Goal: Transaction & Acquisition: Register for event/course

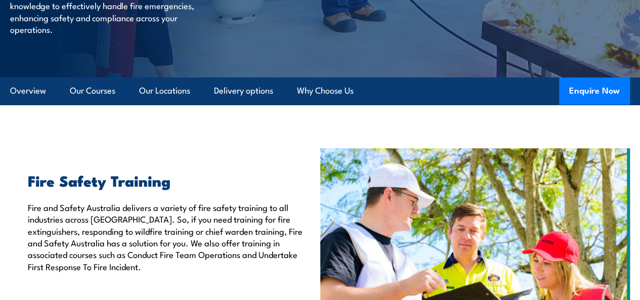
scroll to position [202, 0]
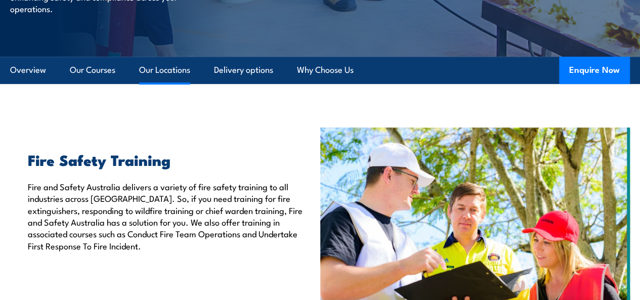
click at [168, 83] on link "Our Locations" at bounding box center [164, 70] width 51 height 27
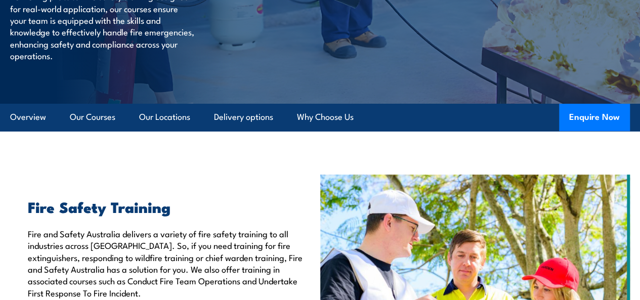
scroll to position [152, 0]
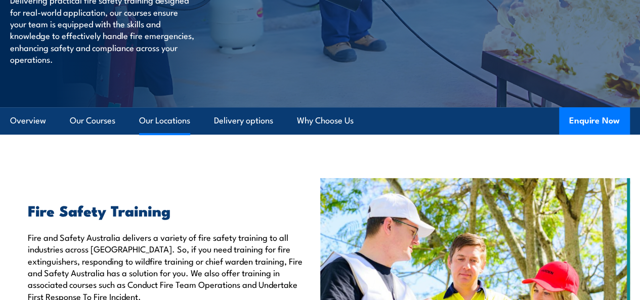
click at [170, 134] on link "Our Locations" at bounding box center [164, 120] width 51 height 27
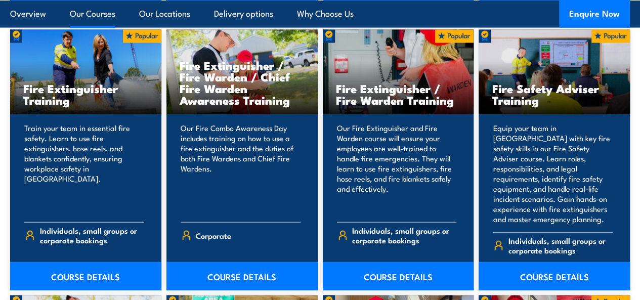
scroll to position [1062, 0]
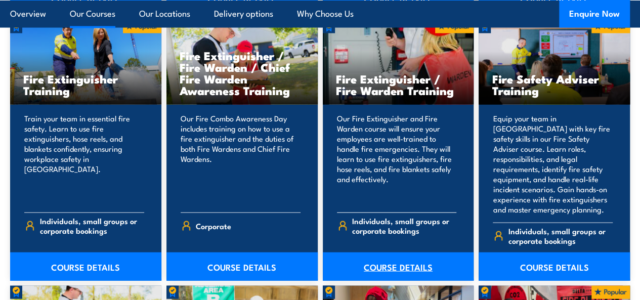
click at [392, 275] on link "COURSE DETAILS" at bounding box center [398, 266] width 151 height 28
click at [405, 281] on link "COURSE DETAILS" at bounding box center [398, 266] width 151 height 28
click at [407, 281] on link "COURSE DETAILS" at bounding box center [398, 266] width 151 height 28
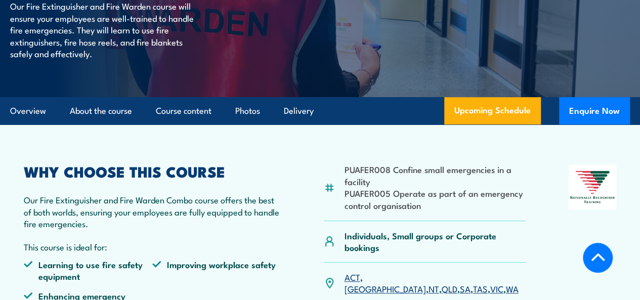
scroll to position [176, 0]
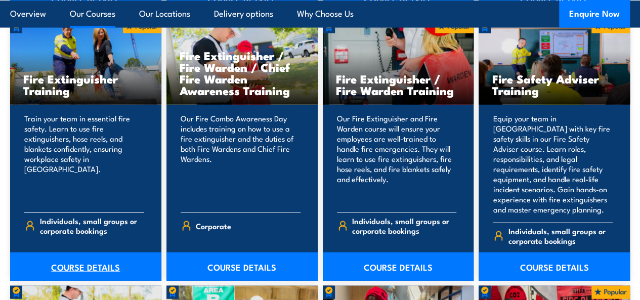
click at [81, 275] on link "COURSE DETAILS" at bounding box center [85, 266] width 151 height 28
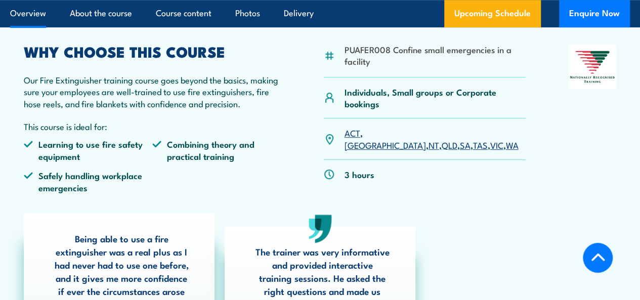
scroll to position [277, 0]
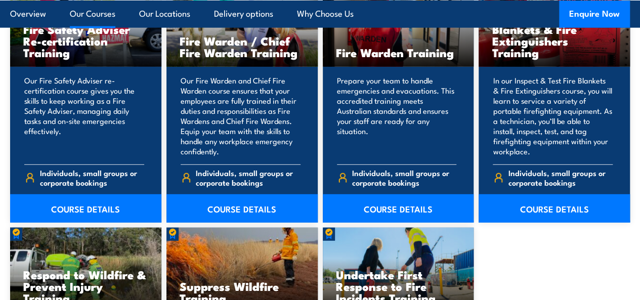
scroll to position [1315, 0]
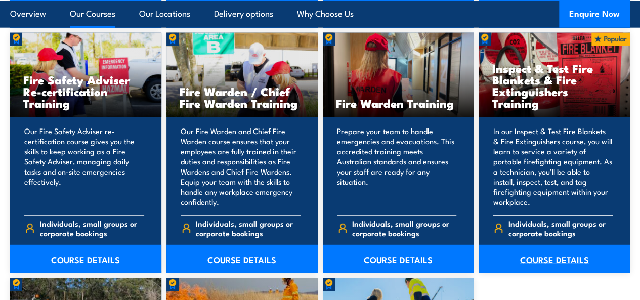
click at [536, 273] on link "COURSE DETAILS" at bounding box center [554, 259] width 151 height 28
click at [533, 273] on link "COURSE DETAILS" at bounding box center [554, 259] width 151 height 28
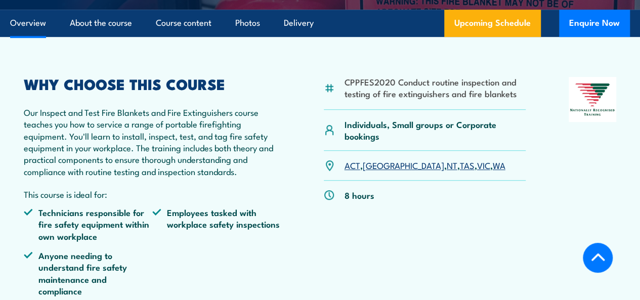
scroll to position [328, 0]
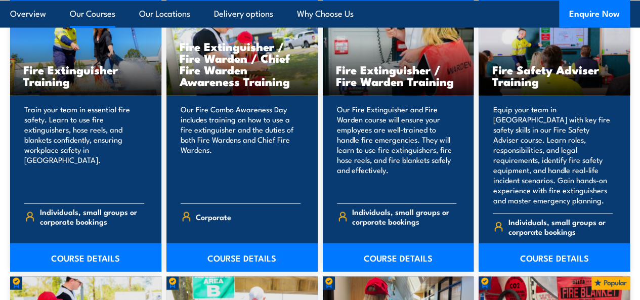
scroll to position [1062, 0]
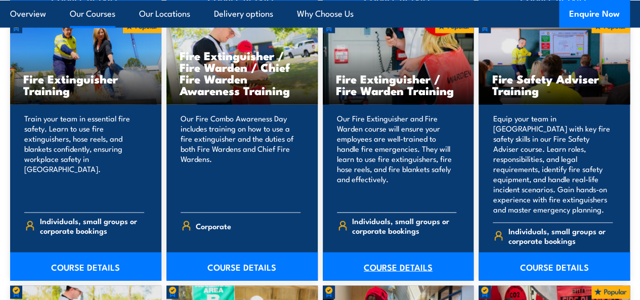
click at [397, 280] on link "COURSE DETAILS" at bounding box center [398, 266] width 151 height 28
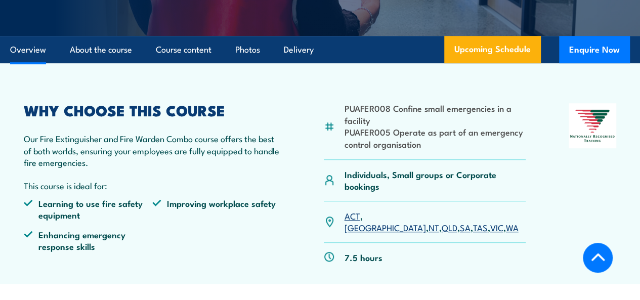
scroll to position [253, 0]
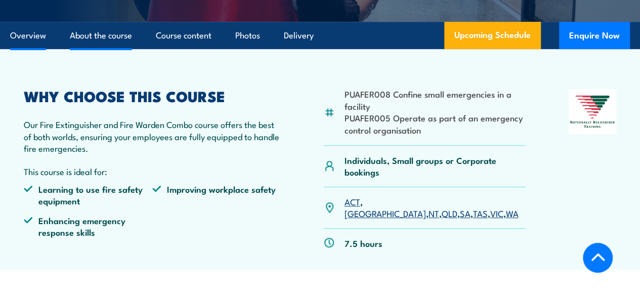
click at [108, 49] on link "About the course" at bounding box center [101, 35] width 62 height 27
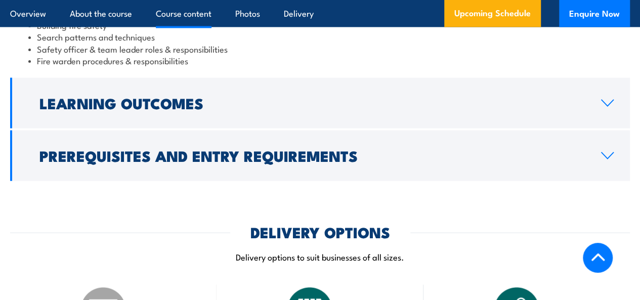
scroll to position [971, 0]
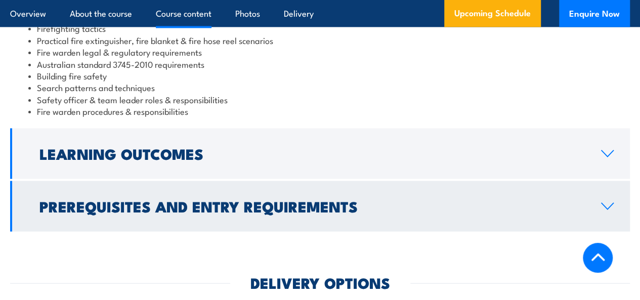
click at [606, 210] on icon at bounding box center [607, 206] width 14 height 8
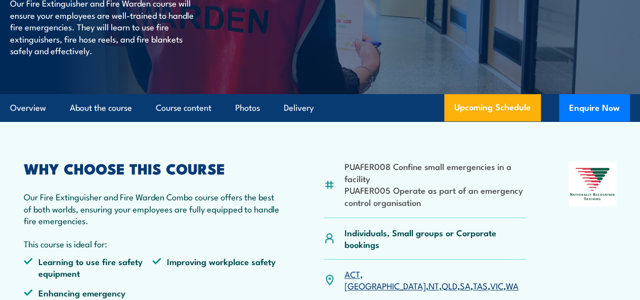
scroll to position [130, 0]
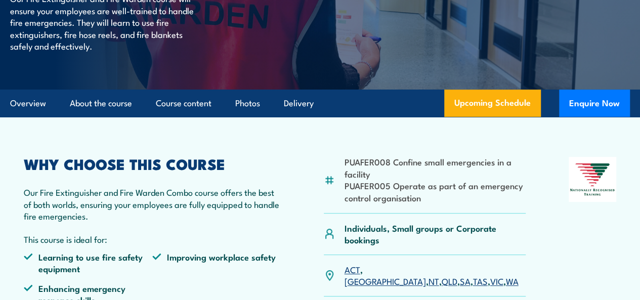
scroll to position [127, 0]
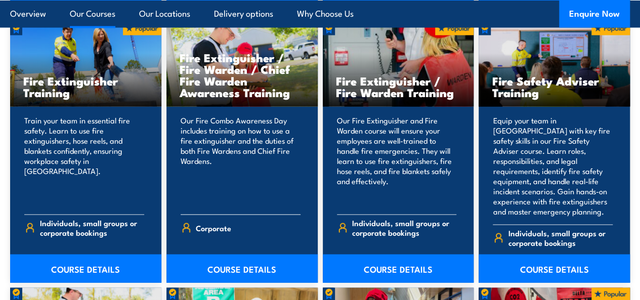
scroll to position [1062, 0]
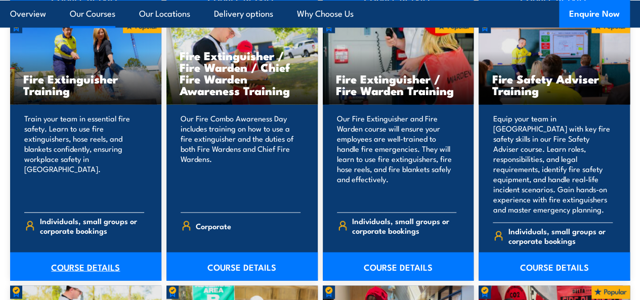
click at [74, 279] on link "COURSE DETAILS" at bounding box center [85, 266] width 151 height 28
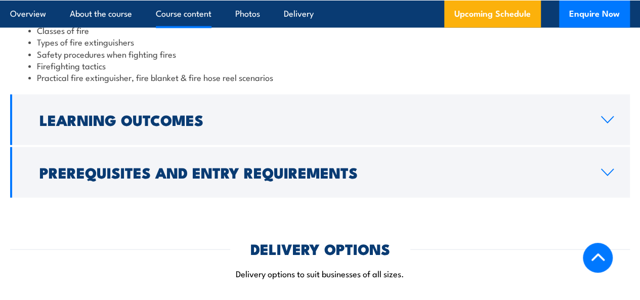
scroll to position [1137, 0]
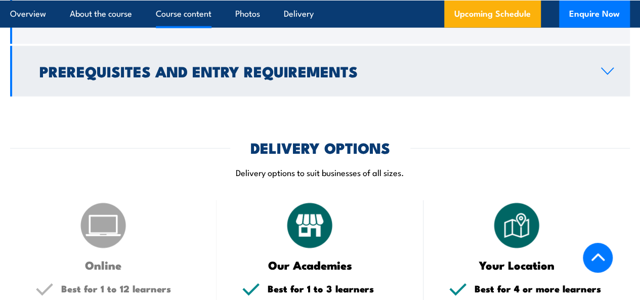
click at [600, 75] on icon at bounding box center [607, 71] width 14 height 8
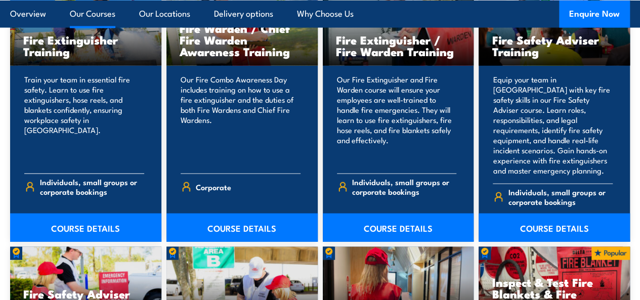
scroll to position [1062, 0]
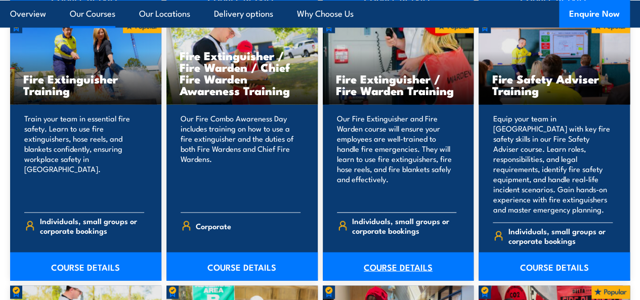
click at [395, 276] on link "COURSE DETAILS" at bounding box center [398, 266] width 151 height 28
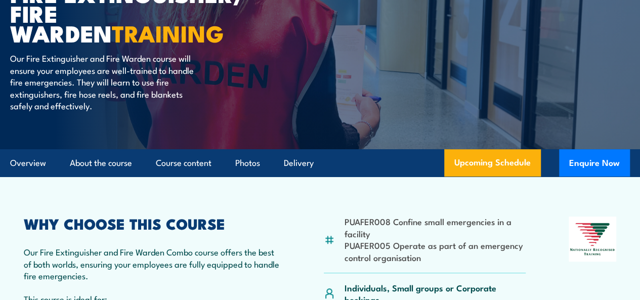
scroll to position [75, 0]
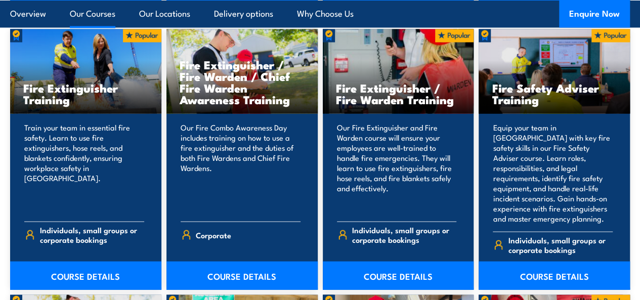
scroll to position [1062, 0]
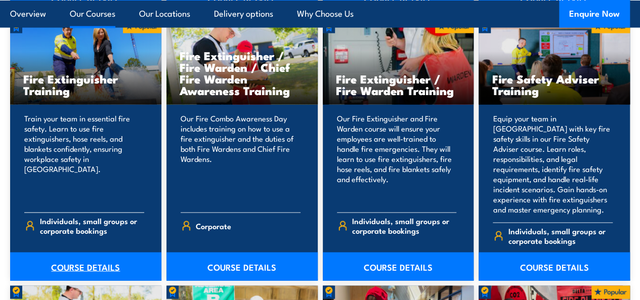
click at [80, 280] on link "COURSE DETAILS" at bounding box center [85, 266] width 151 height 28
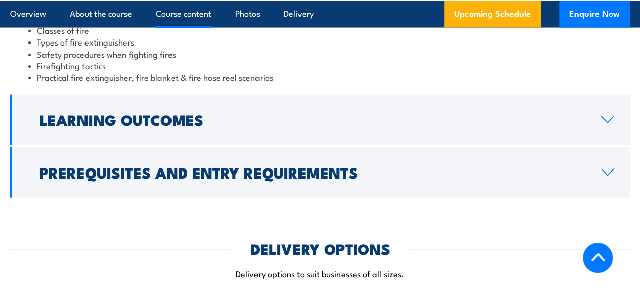
scroll to position [1087, 0]
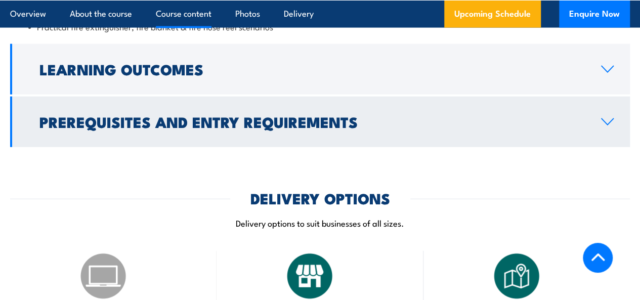
click at [602, 126] on icon at bounding box center [607, 122] width 14 height 8
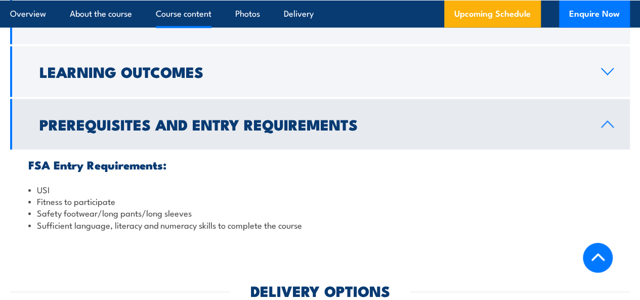
scroll to position [964, 0]
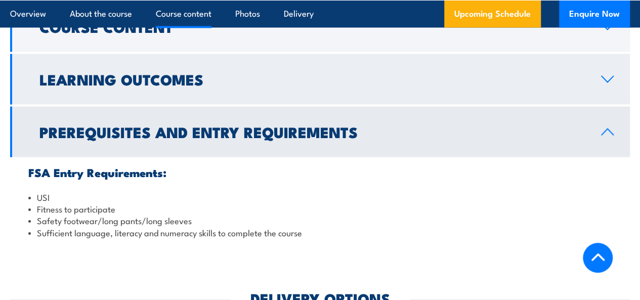
click at [606, 82] on icon at bounding box center [607, 79] width 12 height 6
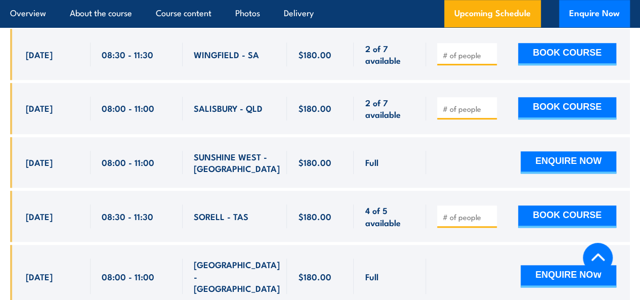
scroll to position [2380, 0]
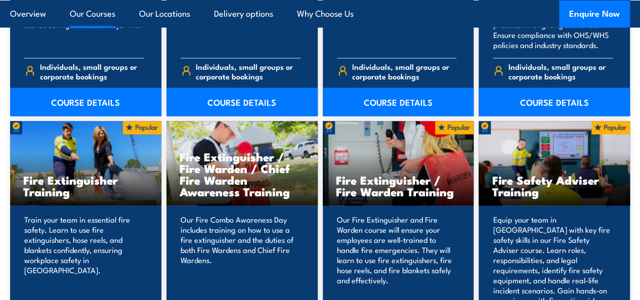
scroll to position [1062, 0]
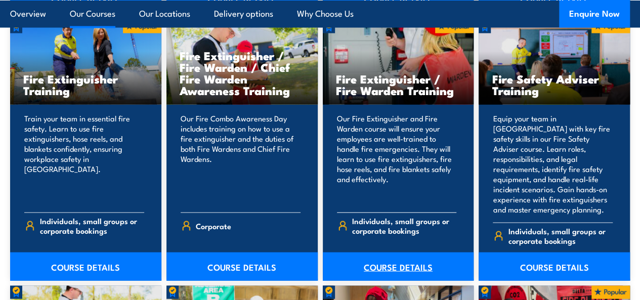
click at [386, 281] on link "COURSE DETAILS" at bounding box center [398, 266] width 151 height 28
click at [393, 281] on link "COURSE DETAILS" at bounding box center [398, 266] width 151 height 28
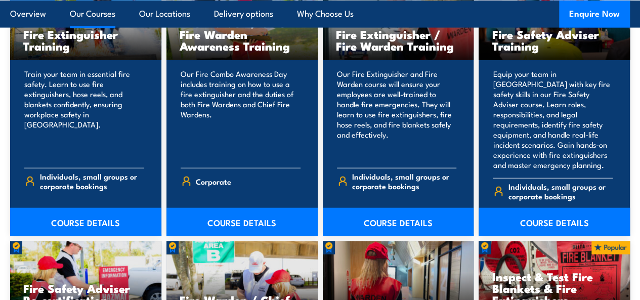
scroll to position [1163, 0]
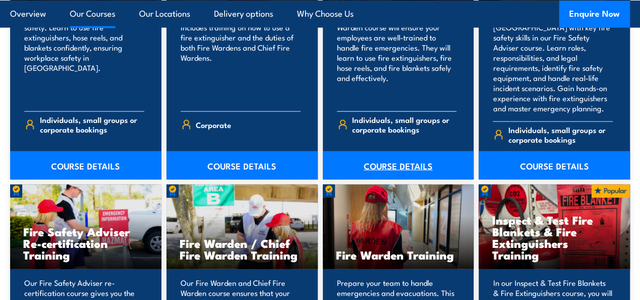
click at [405, 179] on link "COURSE DETAILS" at bounding box center [398, 165] width 151 height 28
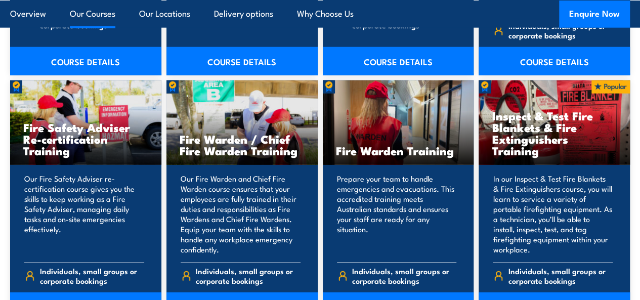
scroll to position [1214, 0]
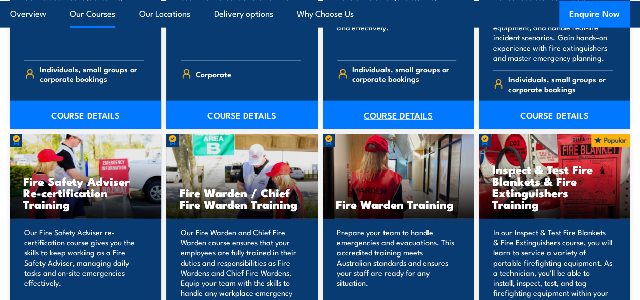
click at [399, 126] on link "COURSE DETAILS" at bounding box center [398, 115] width 151 height 28
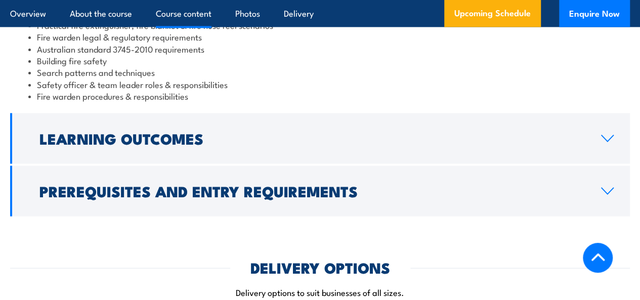
scroll to position [1036, 0]
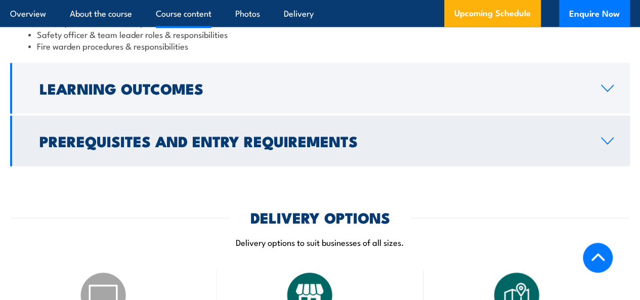
click at [608, 145] on icon at bounding box center [607, 141] width 14 height 8
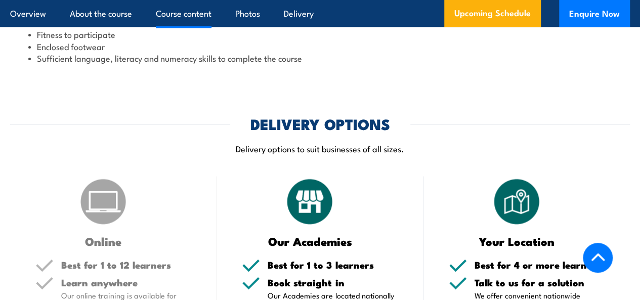
scroll to position [935, 0]
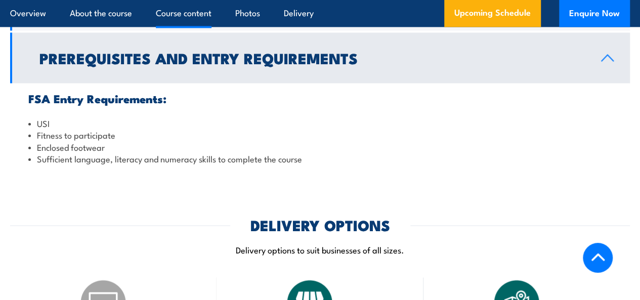
click at [612, 62] on icon at bounding box center [607, 58] width 14 height 8
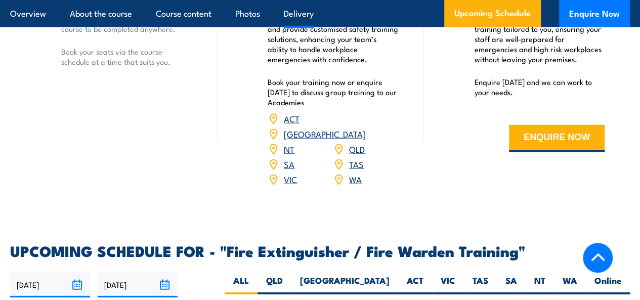
scroll to position [1188, 0]
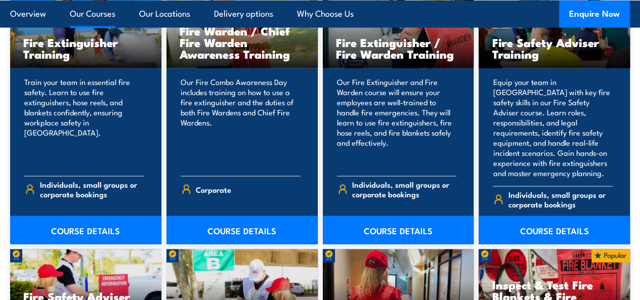
scroll to position [1113, 0]
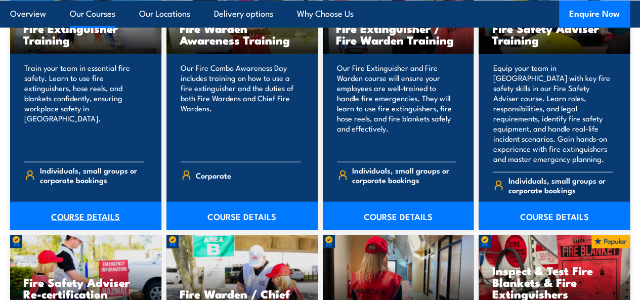
click at [89, 227] on link "COURSE DETAILS" at bounding box center [85, 216] width 151 height 28
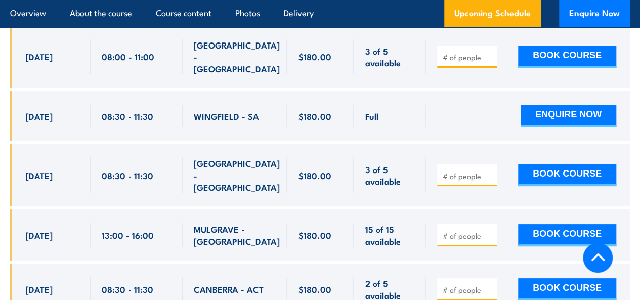
scroll to position [1872, 0]
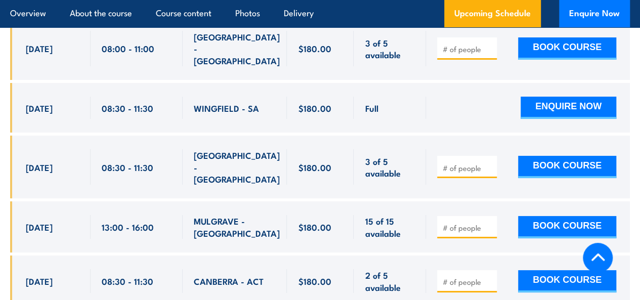
click at [472, 226] on input "number" at bounding box center [468, 228] width 51 height 10
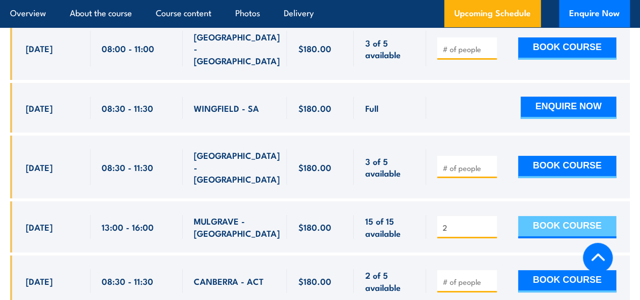
type input "2"
click at [539, 221] on button "BOOK COURSE" at bounding box center [567, 227] width 98 height 22
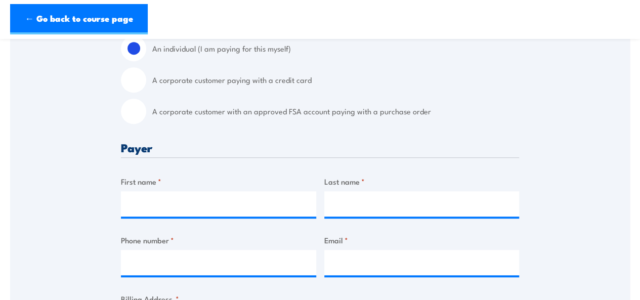
scroll to position [354, 0]
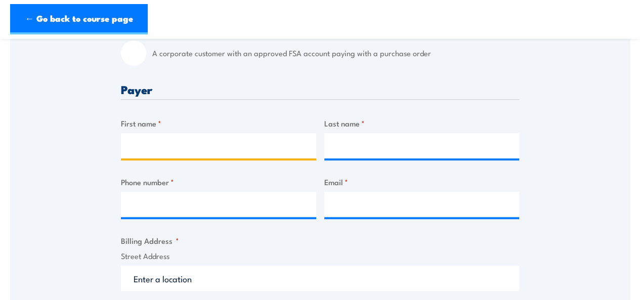
click at [202, 145] on input "First name *" at bounding box center [218, 145] width 195 height 25
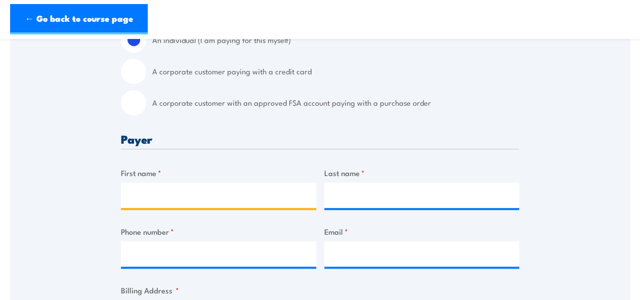
scroll to position [304, 0]
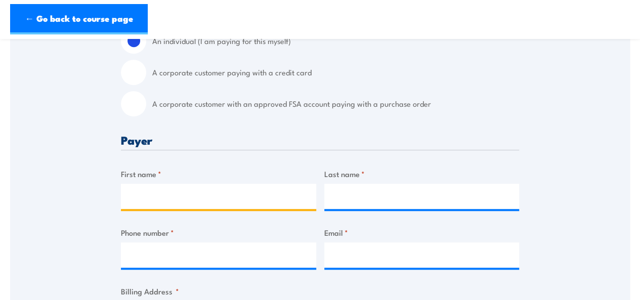
click at [153, 197] on input "First name *" at bounding box center [218, 196] width 195 height 25
type input "[PERSON_NAME]"
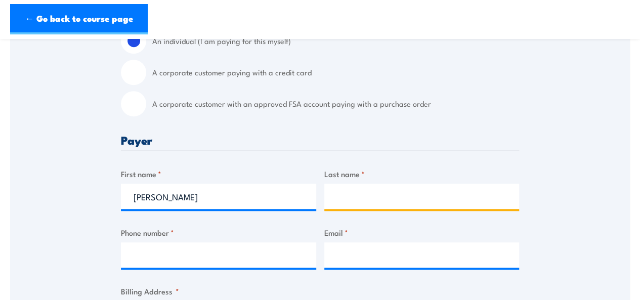
click at [373, 196] on input "Last name *" at bounding box center [421, 196] width 195 height 25
type input "[PERSON_NAME]"
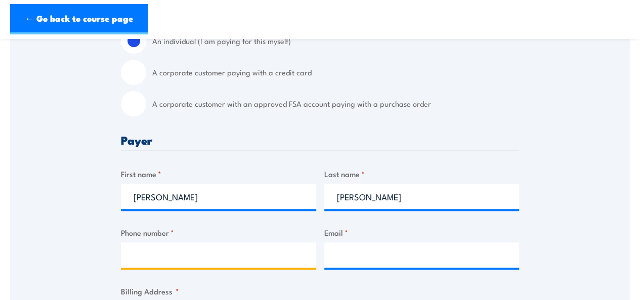
click at [133, 250] on input "Phone number *" at bounding box center [218, 254] width 195 height 25
type input "0432460188"
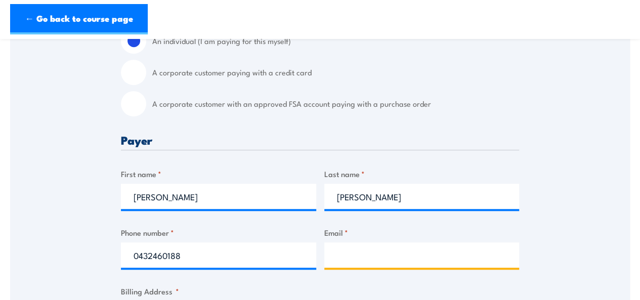
click at [347, 249] on input "Email *" at bounding box center [421, 254] width 195 height 25
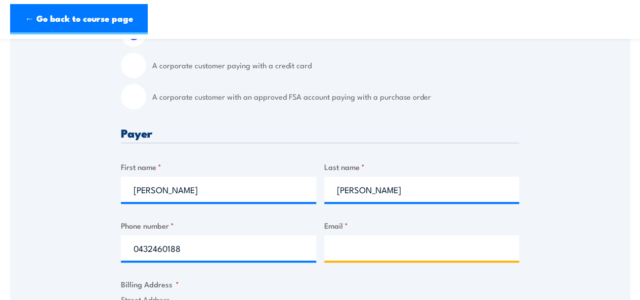
scroll to position [405, 0]
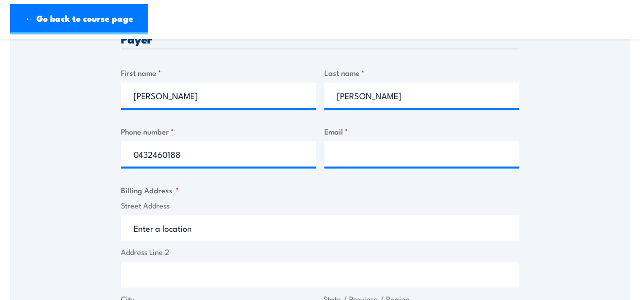
click at [156, 228] on input "Street Address" at bounding box center [320, 227] width 398 height 25
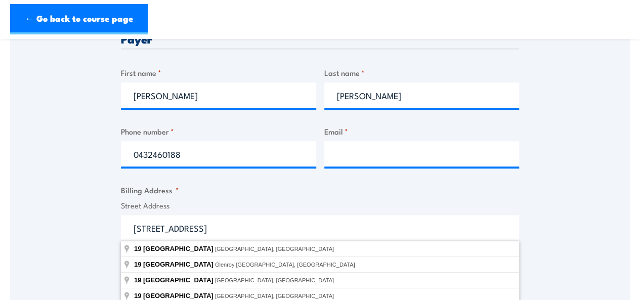
type input "[STREET_ADDRESS]"
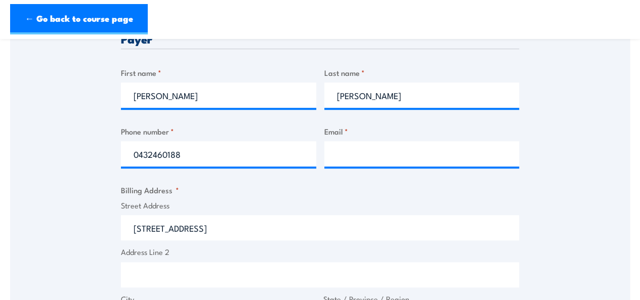
click at [71, 264] on div "Speak to a specialist CALL [PHONE_NUMBER] CALL [PHONE_NUMBER] " * " indicates r…" at bounding box center [320, 212] width 620 height 884
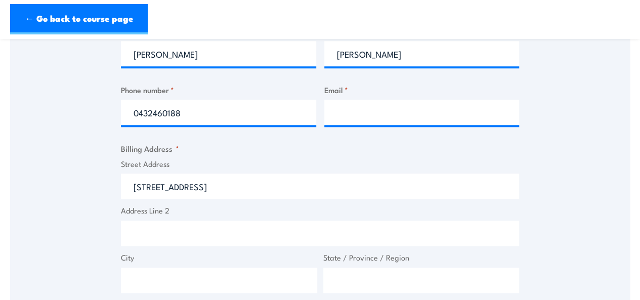
scroll to position [455, 0]
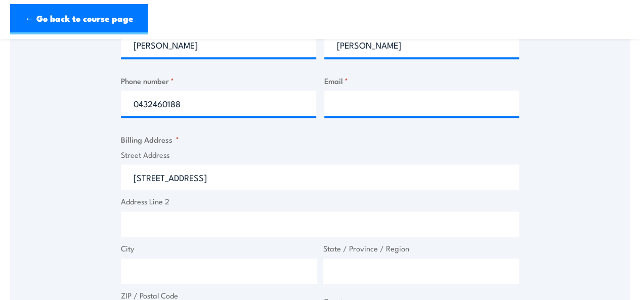
click at [145, 276] on input "City" at bounding box center [219, 270] width 196 height 25
type input "[GEOGRAPHIC_DATA]"
click at [354, 270] on input "State / Province / Region" at bounding box center [421, 270] width 196 height 25
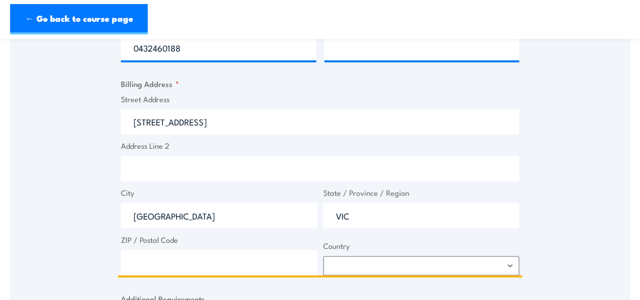
scroll to position [556, 0]
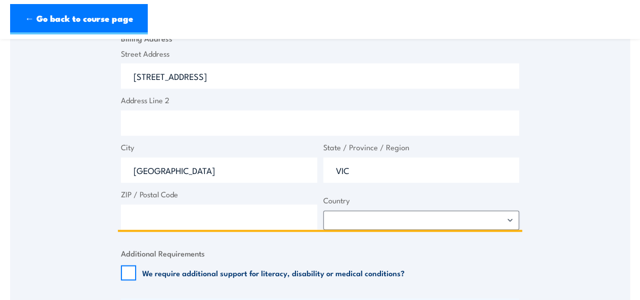
type input "VIC"
click at [163, 217] on input "ZIP / Postal Code" at bounding box center [219, 216] width 196 height 25
type input "3128"
click at [338, 216] on select "[GEOGRAPHIC_DATA] [GEOGRAPHIC_DATA] [GEOGRAPHIC_DATA] [US_STATE] [GEOGRAPHIC_DA…" at bounding box center [421, 219] width 196 height 19
select select "[GEOGRAPHIC_DATA]"
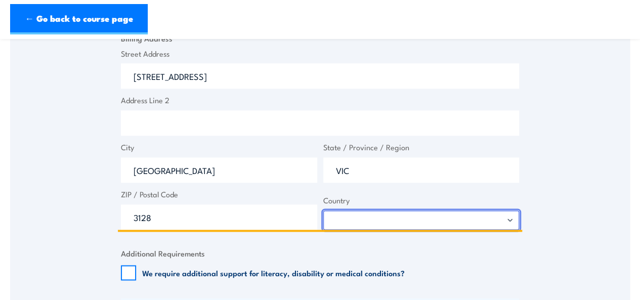
click at [323, 210] on select "[GEOGRAPHIC_DATA] [GEOGRAPHIC_DATA] [GEOGRAPHIC_DATA] [US_STATE] [GEOGRAPHIC_DA…" at bounding box center [421, 219] width 196 height 19
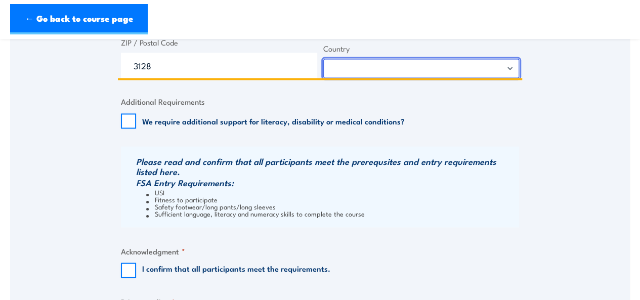
scroll to position [759, 0]
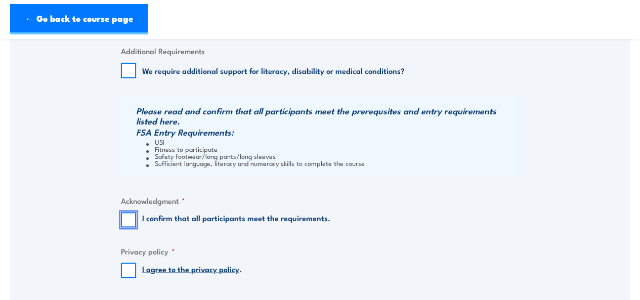
click at [130, 222] on input "I confirm that all participants meet the requirements." at bounding box center [128, 219] width 15 height 15
checkbox input "true"
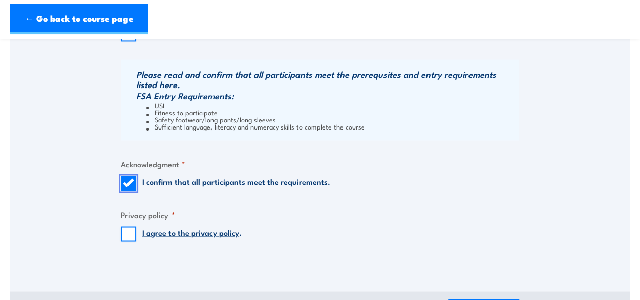
scroll to position [809, 0]
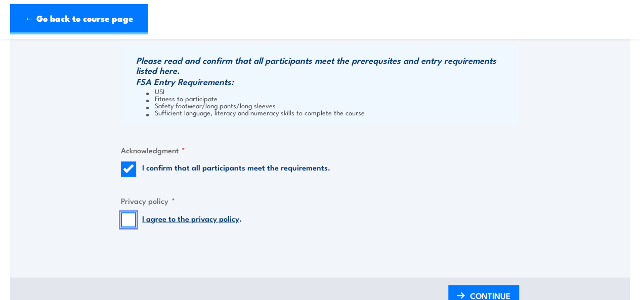
click at [133, 219] on input "I agree to the privacy policy ." at bounding box center [128, 219] width 15 height 15
checkbox input "true"
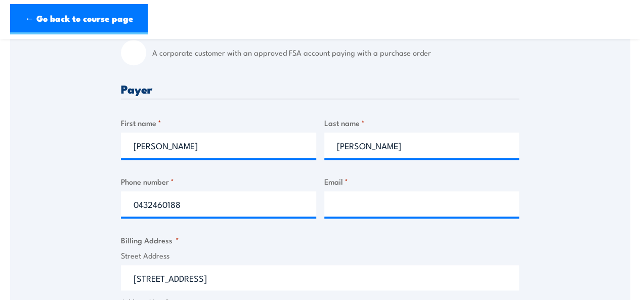
scroll to position [354, 0]
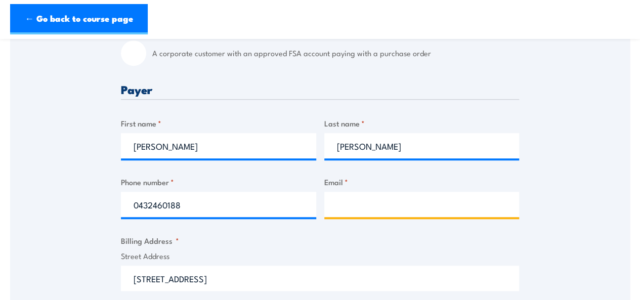
click at [351, 198] on input "Email *" at bounding box center [421, 204] width 195 height 25
click at [338, 201] on input "Email *" at bounding box center [421, 204] width 195 height 25
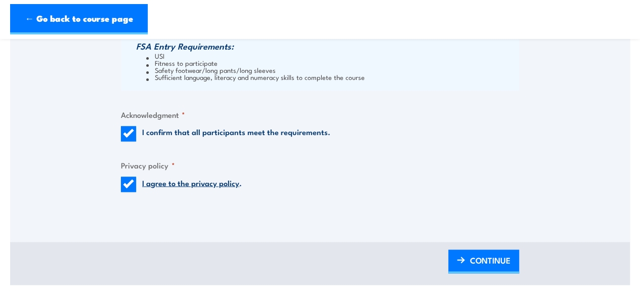
scroll to position [860, 0]
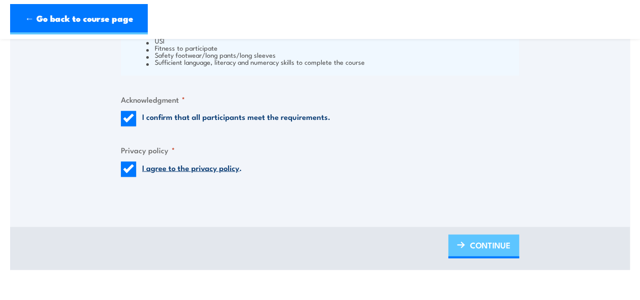
type input "[EMAIL_ADDRESS][DOMAIN_NAME]"
click at [488, 243] on span "CONTINUE" at bounding box center [490, 244] width 40 height 27
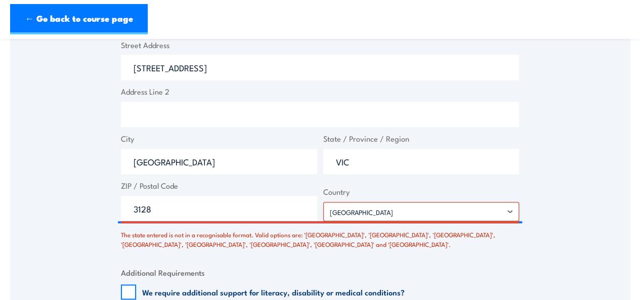
scroll to position [620, 0]
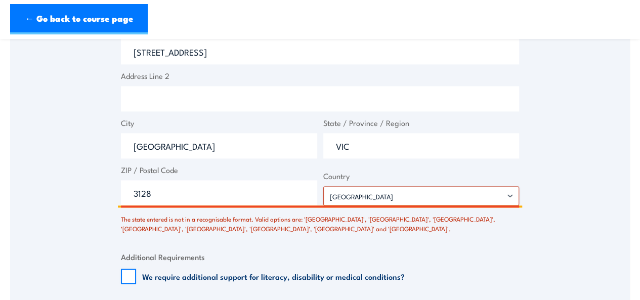
click at [187, 197] on input "3128" at bounding box center [219, 192] width 196 height 25
click at [357, 146] on input "VIC" at bounding box center [421, 145] width 196 height 25
type input "V"
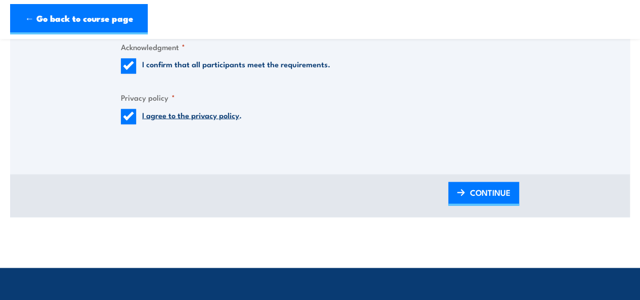
scroll to position [974, 0]
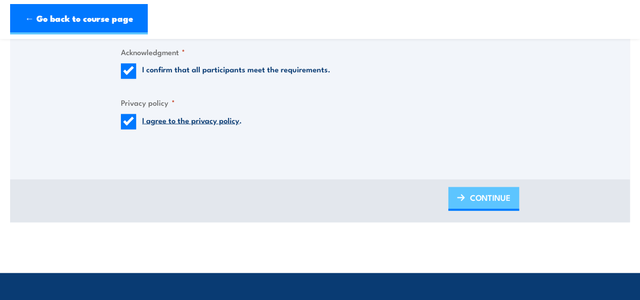
type input "Victoria"
click at [470, 205] on span "CONTINUE" at bounding box center [490, 197] width 40 height 27
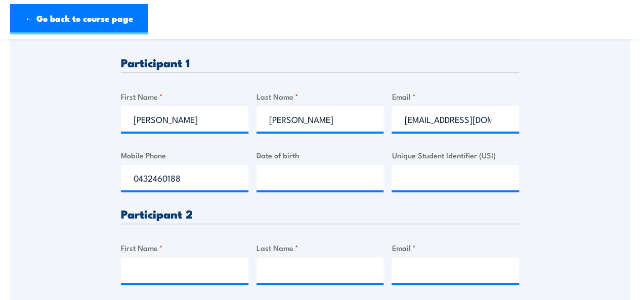
scroll to position [304, 0]
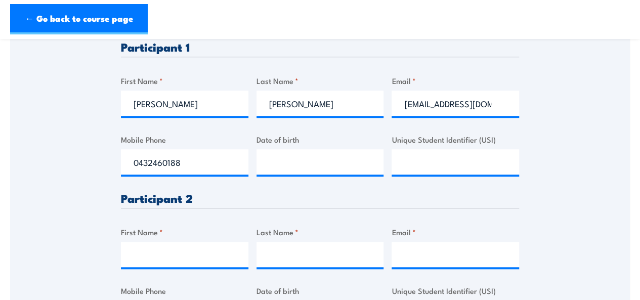
click at [353, 147] on div "Date of birth" at bounding box center [319, 154] width 127 height 41
click at [353, 159] on input "__/__/____" at bounding box center [319, 161] width 127 height 25
type input "[DATE]"
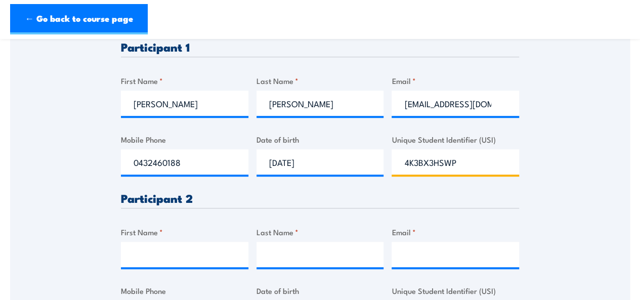
type input "4K3BX3HSWP"
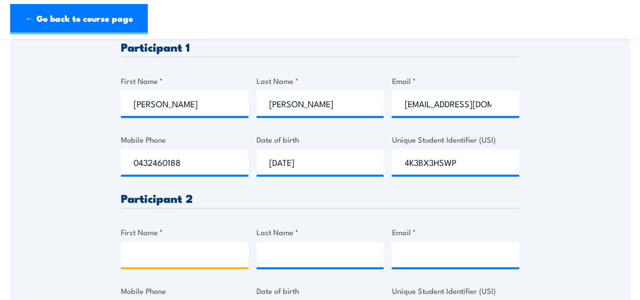
click at [174, 252] on input "First Name *" at bounding box center [184, 254] width 127 height 25
type input "[PERSON_NAME]"
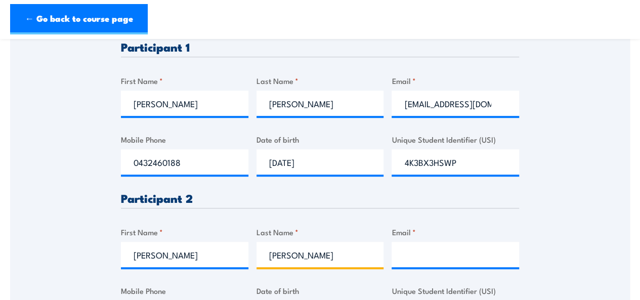
type input "[PERSON_NAME]"
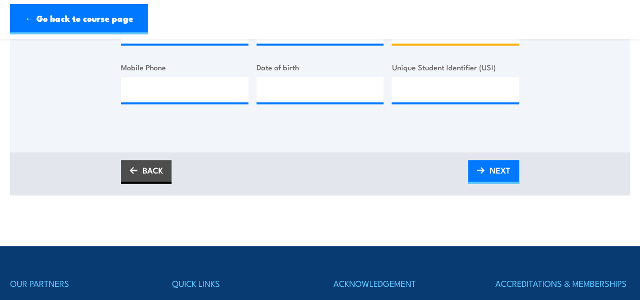
scroll to position [405, 0]
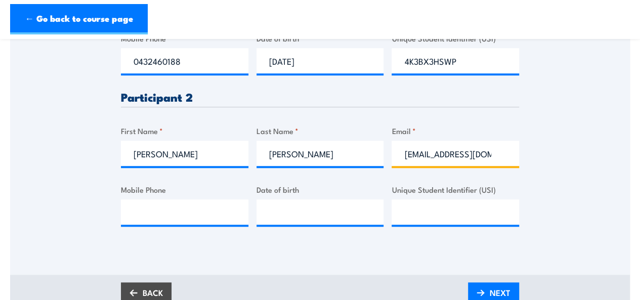
type input "[EMAIL_ADDRESS][DOMAIN_NAME]"
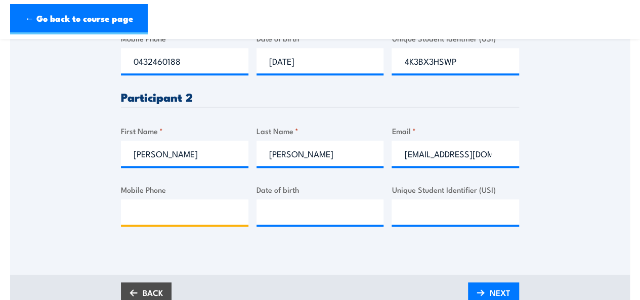
click at [205, 199] on input "Mobile Phone" at bounding box center [184, 211] width 127 height 25
type input "0423468837"
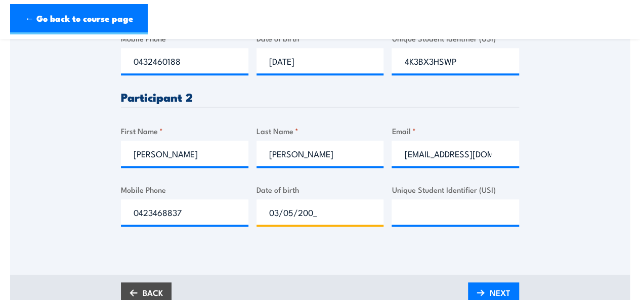
type input "[DATE]"
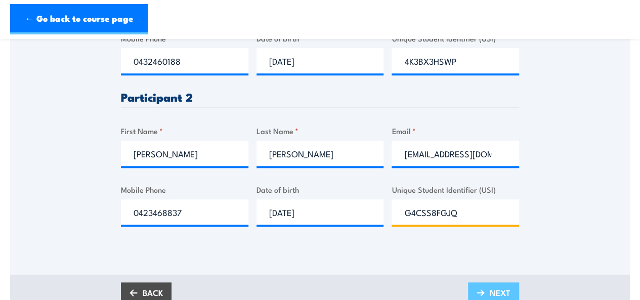
type input "G4CSS8FGJQ"
click at [512, 283] on link "NEXT" at bounding box center [493, 294] width 51 height 24
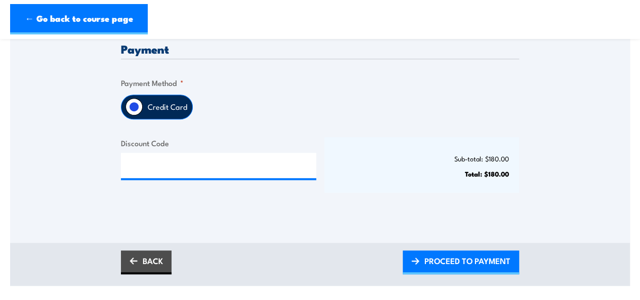
scroll to position [253, 0]
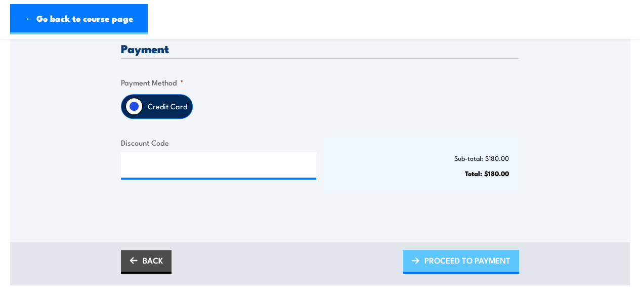
click at [451, 262] on span "PROCEED TO PAYMENT" at bounding box center [467, 260] width 86 height 27
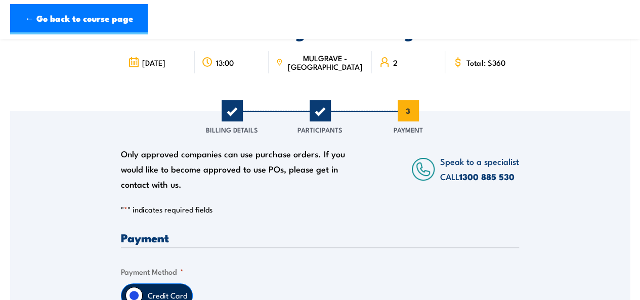
scroll to position [51, 0]
